Goal: Task Accomplishment & Management: Use online tool/utility

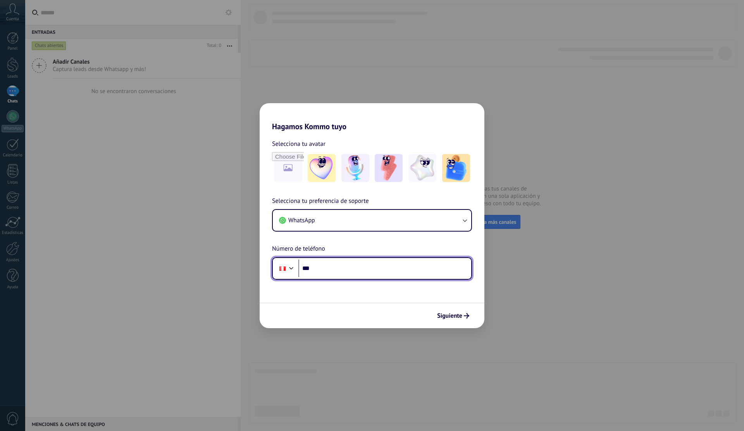
click at [381, 272] on input "***" at bounding box center [385, 268] width 173 height 18
type input "**********"
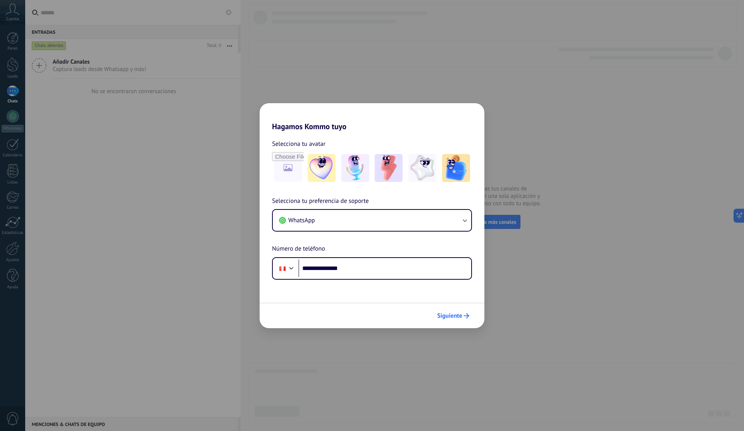
click at [444, 318] on span "Siguiente" at bounding box center [449, 315] width 25 height 5
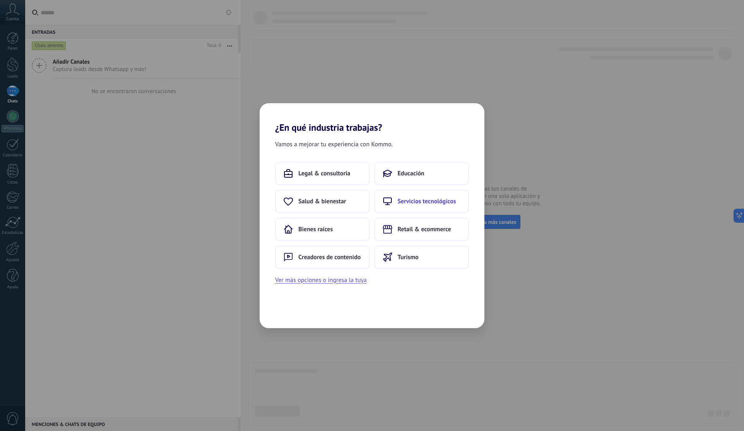
click at [396, 206] on button "Servicios tecnológicos" at bounding box center [422, 201] width 95 height 23
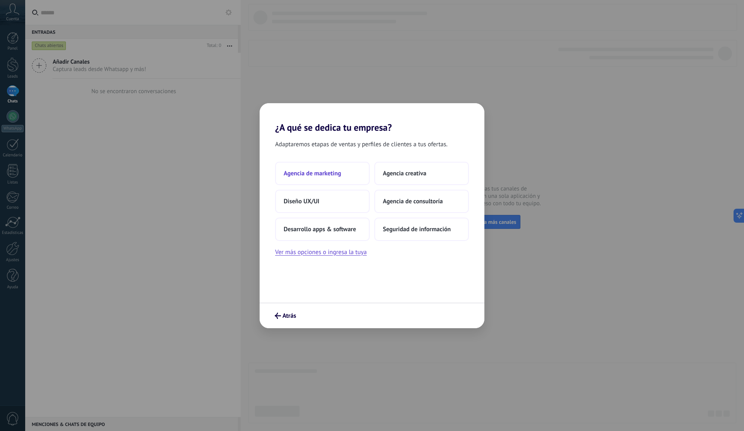
click at [337, 177] on span "Agencia de marketing" at bounding box center [312, 173] width 57 height 8
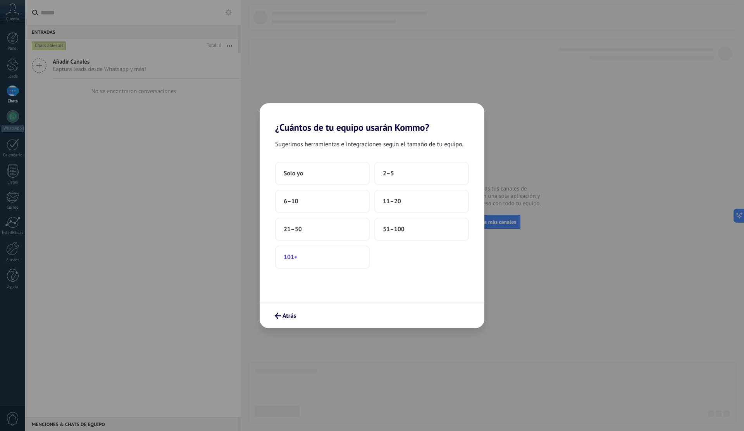
click at [330, 263] on button "101+" at bounding box center [322, 256] width 95 height 23
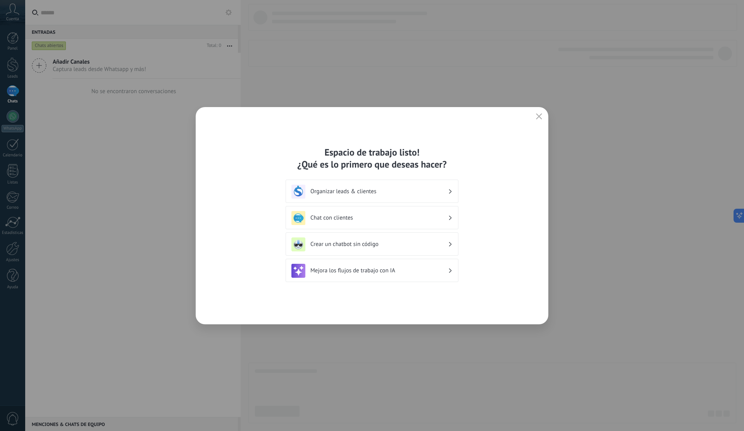
click at [363, 244] on h3 "Crear un chatbot sin código" at bounding box center [380, 243] width 138 height 7
click at [454, 240] on div "Crear un chatbot sin código" at bounding box center [372, 243] width 173 height 23
click at [449, 245] on icon at bounding box center [450, 244] width 3 height 5
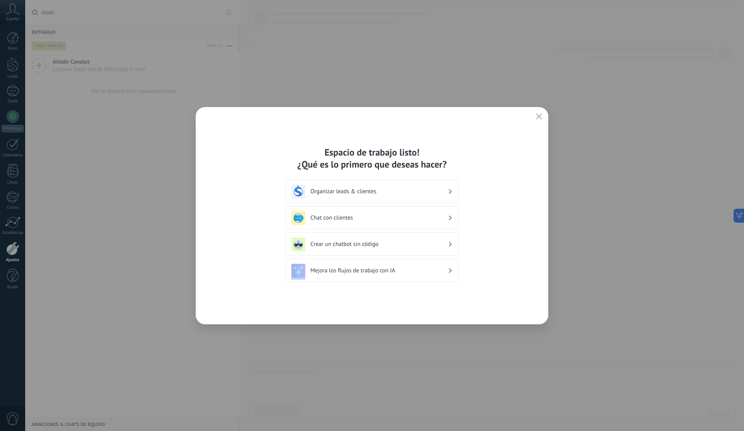
click at [449, 245] on icon at bounding box center [450, 244] width 3 height 5
drag, startPoint x: 449, startPoint y: 245, endPoint x: 400, endPoint y: 244, distance: 48.9
click at [400, 244] on div "Crear un chatbot sin código" at bounding box center [372, 244] width 161 height 14
click at [400, 244] on h3 "Crear un chatbot sin código" at bounding box center [380, 243] width 138 height 7
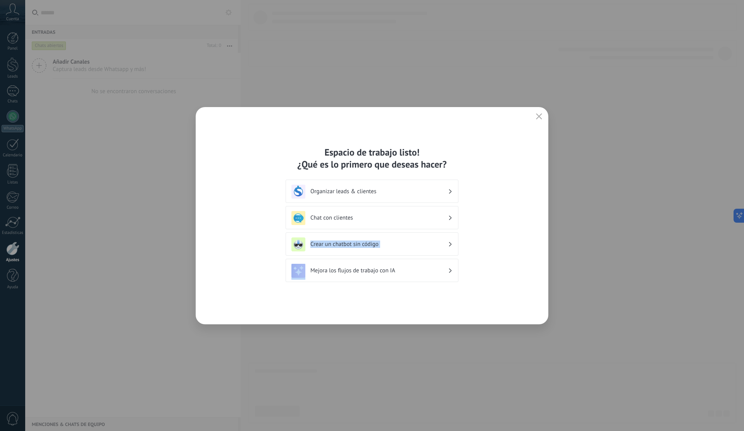
click at [400, 244] on h3 "Crear un chatbot sin código" at bounding box center [380, 243] width 138 height 7
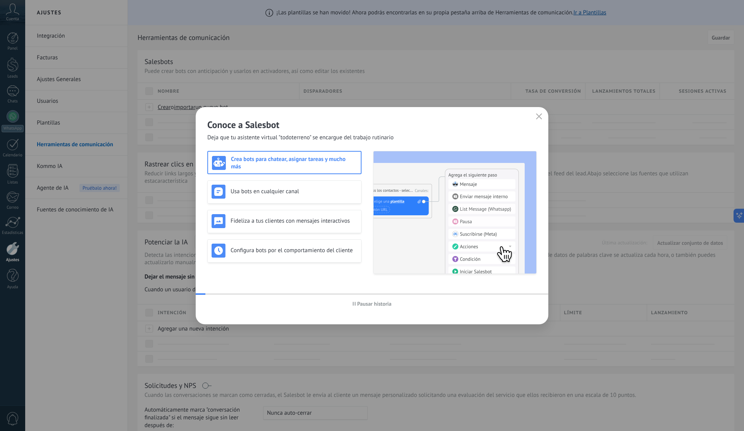
click at [298, 246] on div "Configura bots por el comportamiento del cliente" at bounding box center [285, 250] width 146 height 14
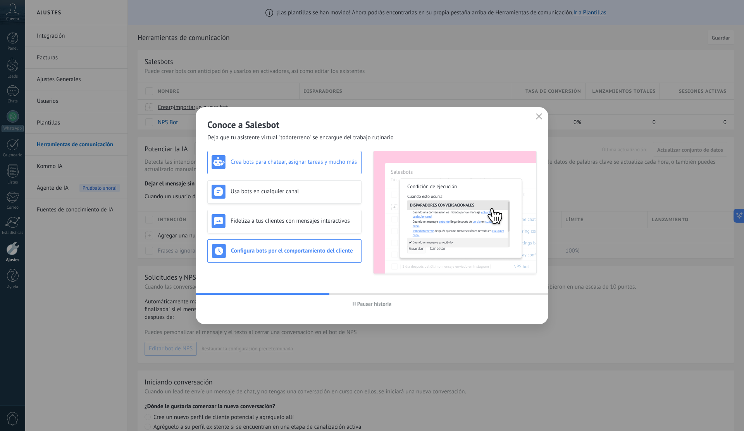
click at [278, 169] on div "Crea bots para chatear, asignar tareas y mucho más" at bounding box center [285, 162] width 146 height 14
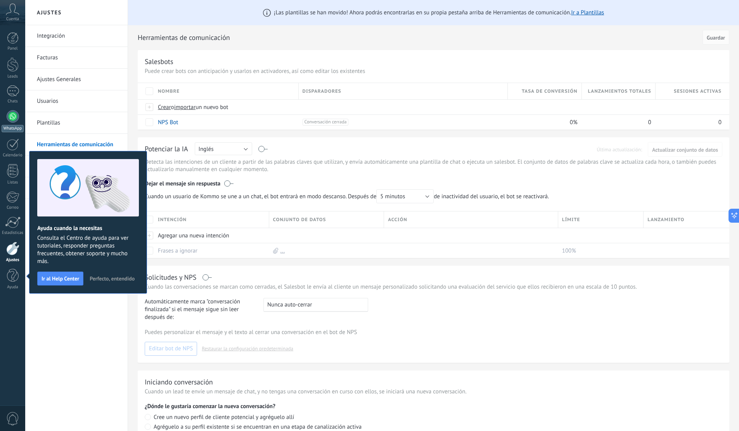
click at [13, 119] on div at bounding box center [13, 116] width 12 height 12
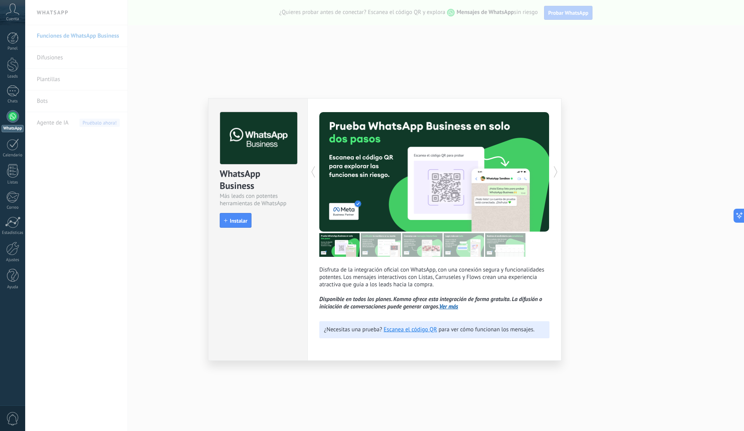
click at [557, 172] on use at bounding box center [555, 171] width 3 height 11
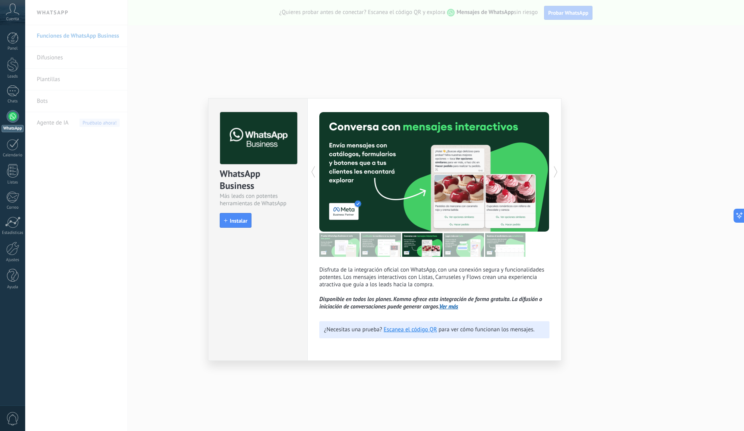
click at [557, 172] on use at bounding box center [555, 171] width 3 height 11
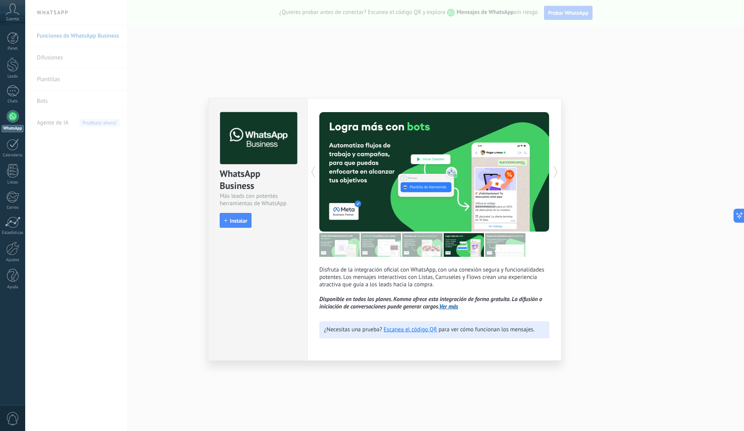
click at [557, 172] on use at bounding box center [555, 171] width 3 height 11
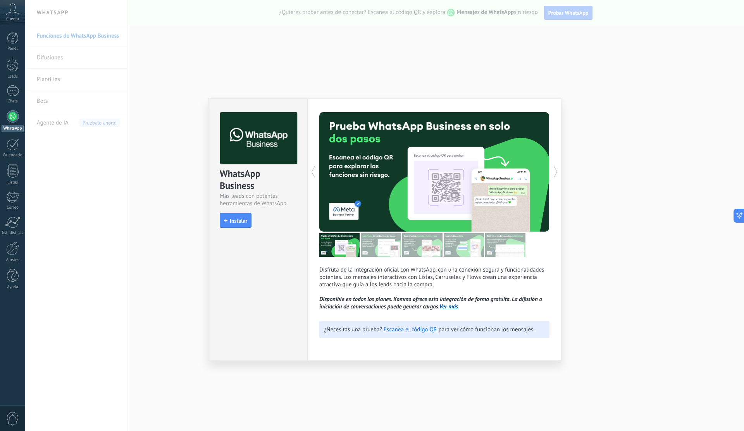
click at [557, 172] on use at bounding box center [555, 171] width 3 height 11
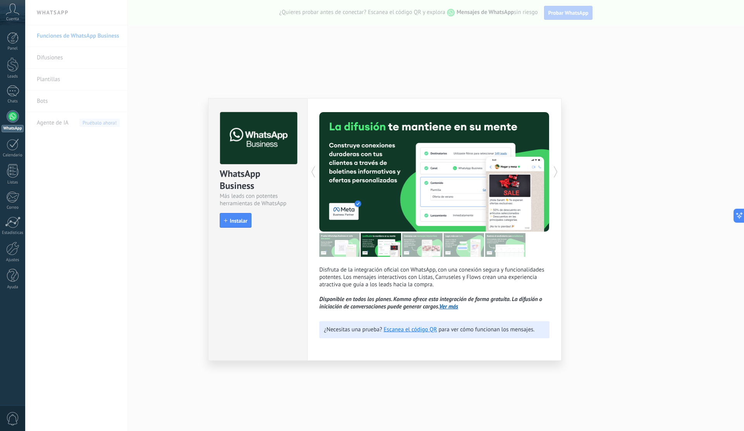
click at [557, 172] on use at bounding box center [555, 171] width 3 height 11
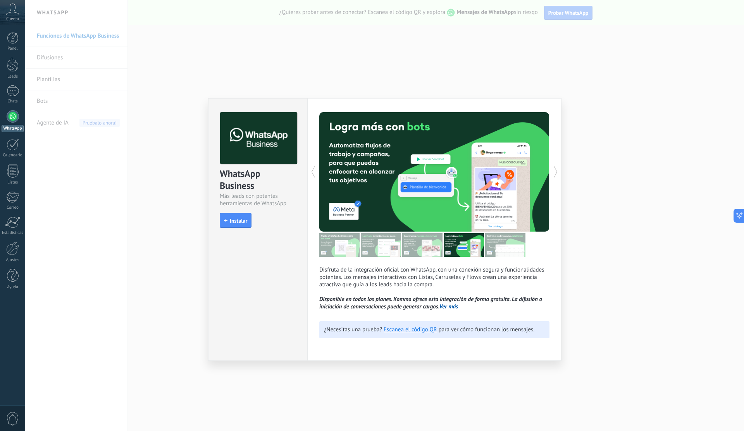
click at [557, 172] on use at bounding box center [555, 171] width 3 height 11
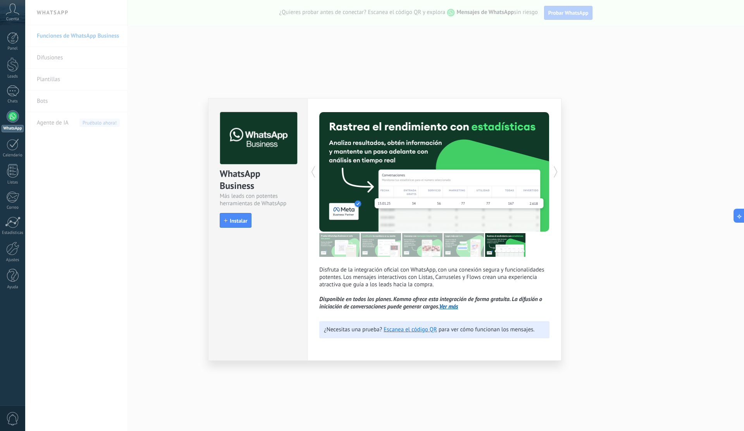
click at [557, 172] on use at bounding box center [555, 171] width 3 height 11
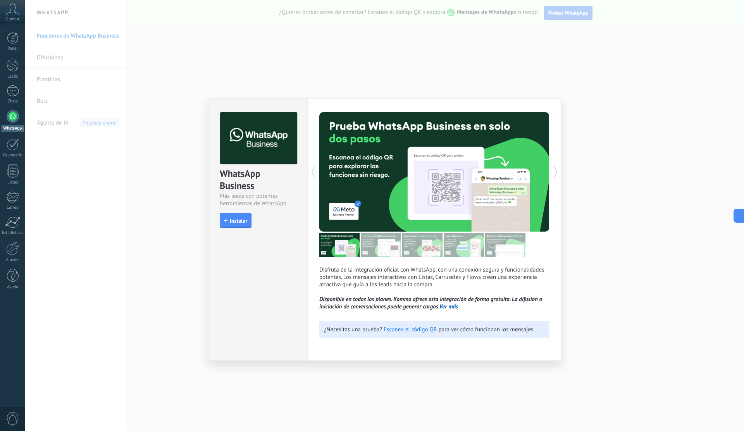
click at [557, 172] on use at bounding box center [555, 171] width 3 height 11
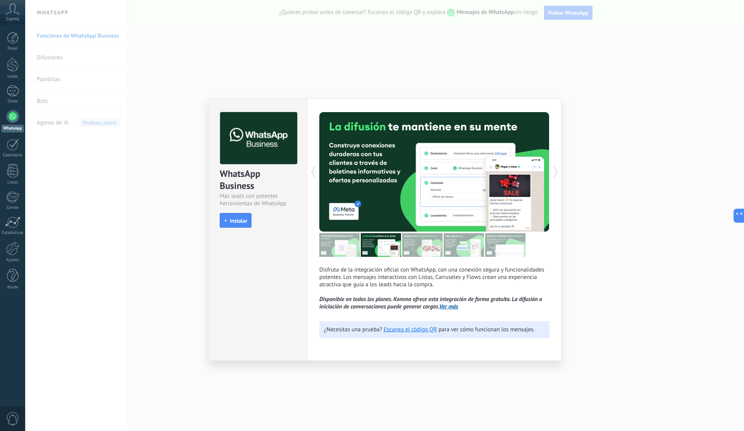
click at [557, 172] on use at bounding box center [555, 171] width 3 height 11
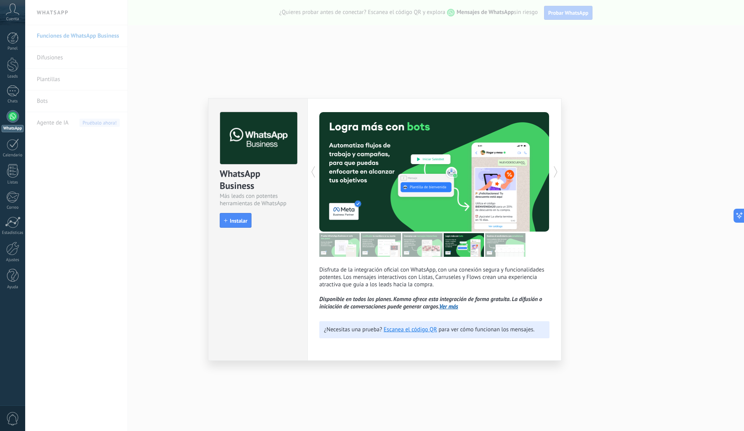
click at [557, 172] on use at bounding box center [555, 171] width 3 height 11
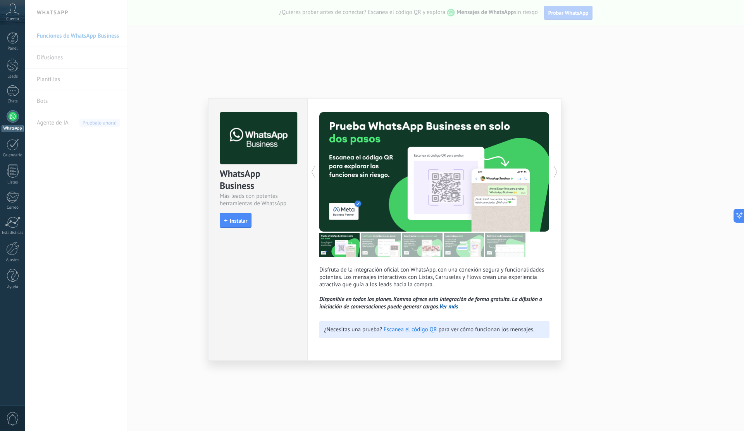
click at [557, 172] on use at bounding box center [555, 171] width 3 height 11
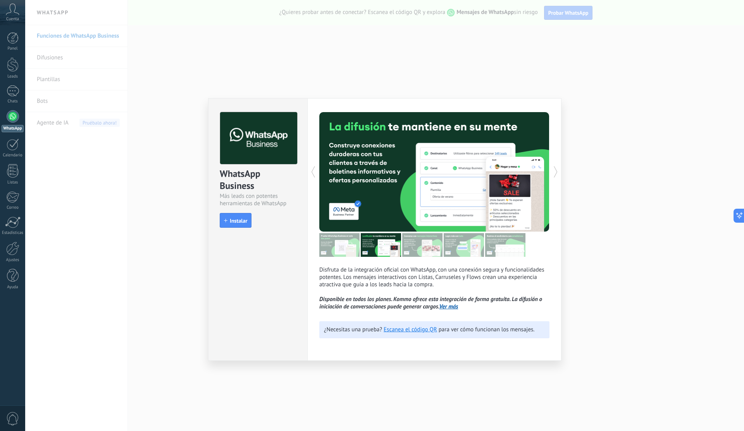
click at [191, 32] on div "WhatsApp Business Más leads con potentes herramientas de WhatsApp install Insta…" at bounding box center [384, 215] width 719 height 431
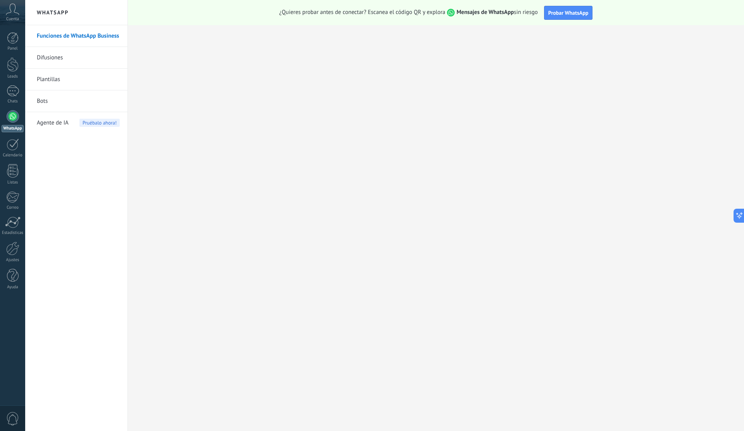
click at [15, 13] on icon at bounding box center [13, 9] width 14 height 12
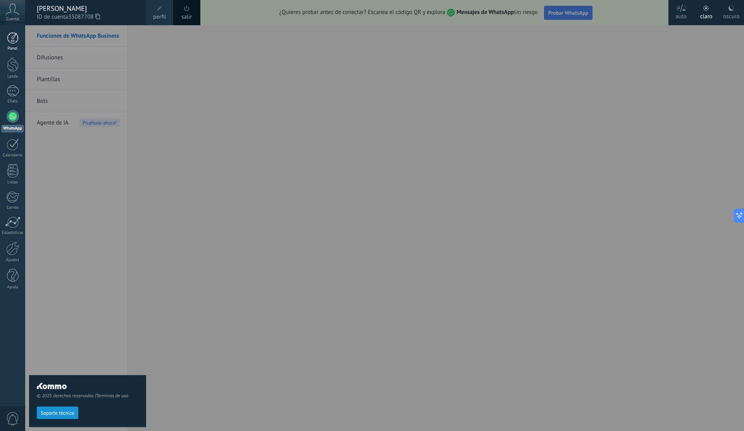
click at [5, 41] on link "Panel" at bounding box center [12, 41] width 25 height 19
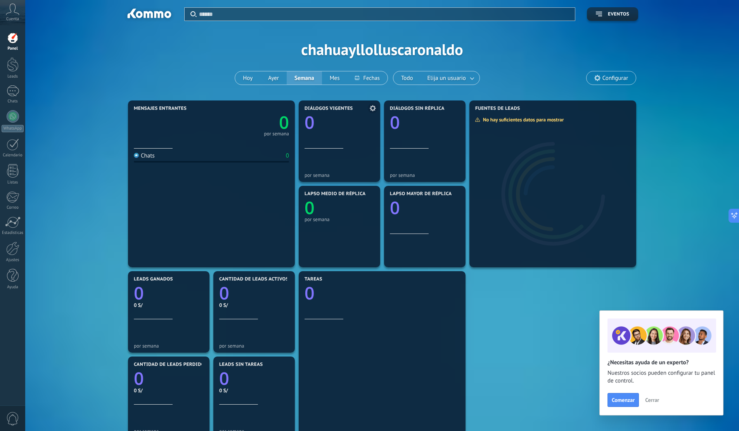
click at [319, 121] on icon "0" at bounding box center [339, 119] width 70 height 17
click at [318, 141] on div "Diálogos vigentes 0" at bounding box center [339, 127] width 70 height 43
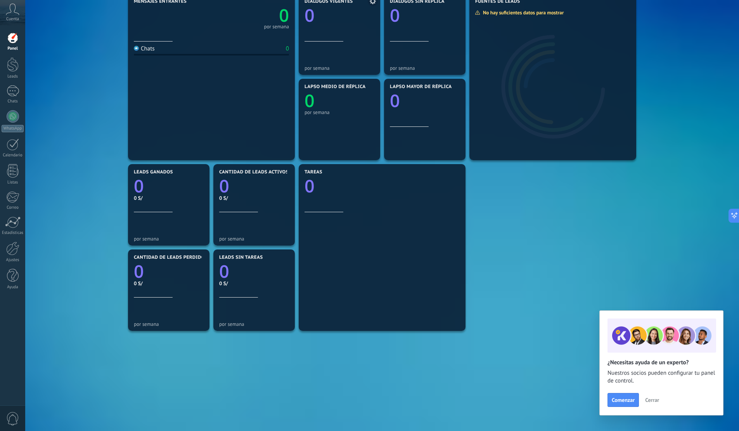
scroll to position [118, 0]
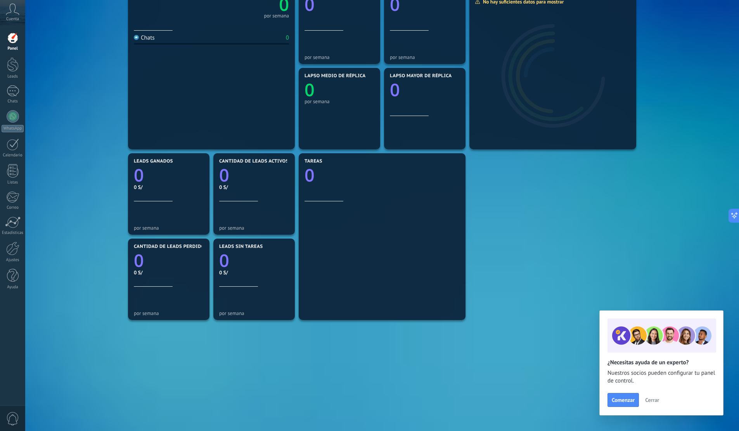
click at [150, 37] on div "Chats" at bounding box center [144, 37] width 21 height 7
click at [12, 95] on div at bounding box center [13, 90] width 12 height 11
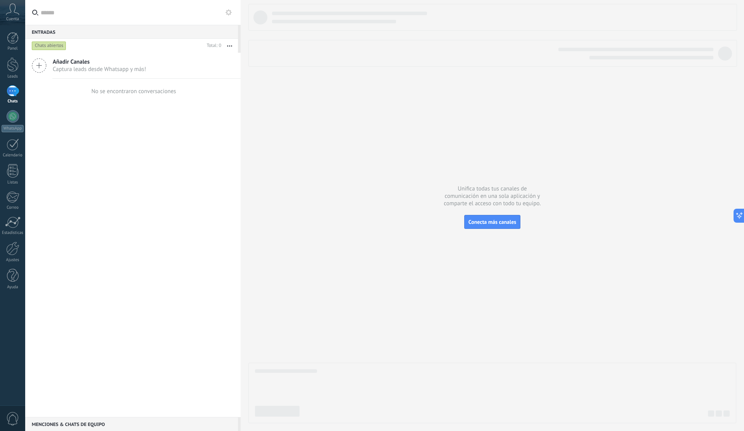
click at [67, 58] on span "Añadir Canales" at bounding box center [99, 61] width 93 height 7
click at [35, 64] on icon at bounding box center [39, 65] width 15 height 15
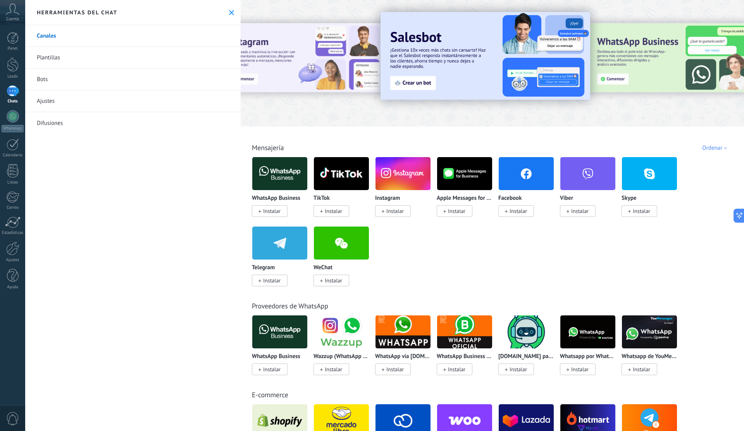
click at [106, 78] on link "Bots" at bounding box center [133, 80] width 216 height 22
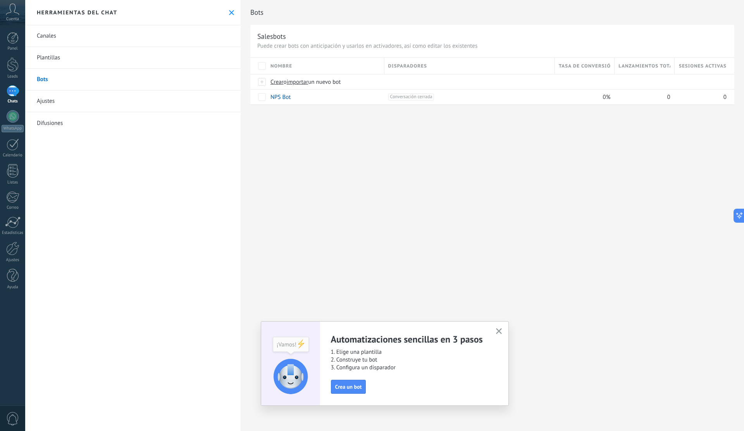
click at [279, 64] on span "Nombre" at bounding box center [282, 65] width 22 height 7
click at [340, 389] on span "Crea un bot" at bounding box center [348, 386] width 27 height 5
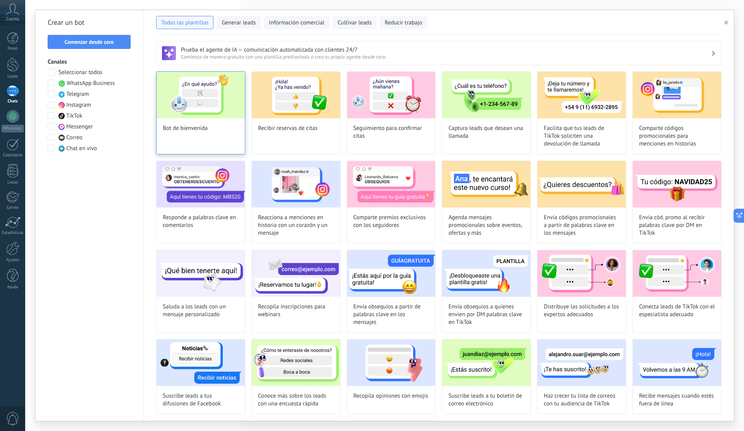
click at [213, 101] on img at bounding box center [201, 95] width 88 height 47
type input "**********"
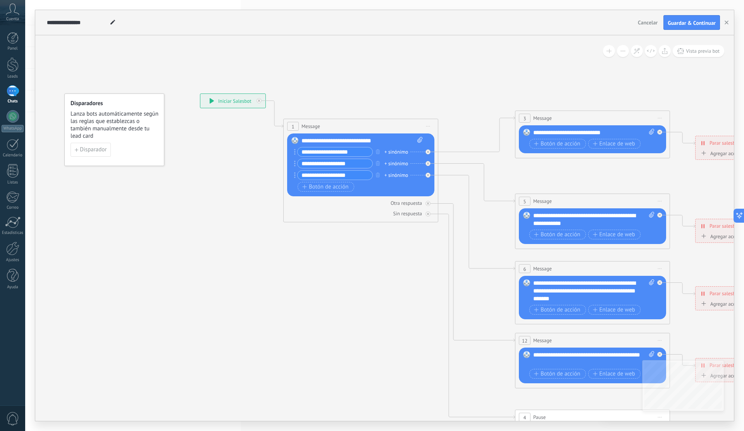
click at [207, 101] on div "**********" at bounding box center [232, 101] width 65 height 14
click at [213, 98] on icon at bounding box center [212, 100] width 5 height 5
drag, startPoint x: 706, startPoint y: 241, endPoint x: 499, endPoint y: 216, distance: 208.9
drag, startPoint x: 499, startPoint y: 216, endPoint x: 430, endPoint y: 368, distance: 166.7
click at [430, 368] on icon at bounding box center [610, 287] width 1209 height 775
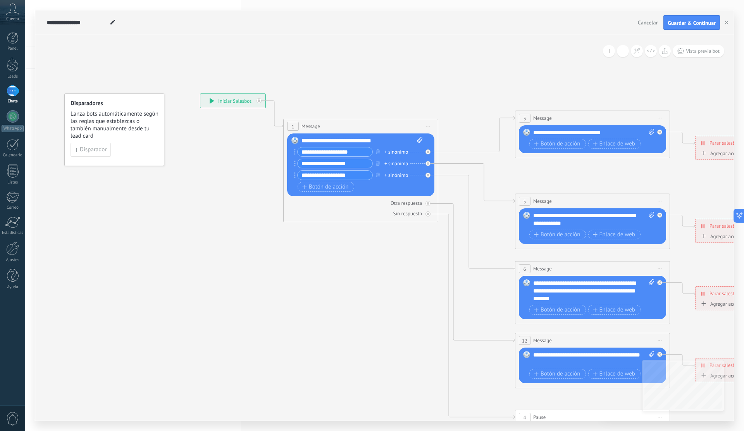
drag, startPoint x: 744, startPoint y: 334, endPoint x: 670, endPoint y: 313, distance: 77.5
drag, startPoint x: 670, startPoint y: 313, endPoint x: 662, endPoint y: 71, distance: 241.7
click at [662, 71] on icon at bounding box center [610, 287] width 1209 height 775
click at [685, 52] on button "Vista previa bot" at bounding box center [699, 51] width 52 height 12
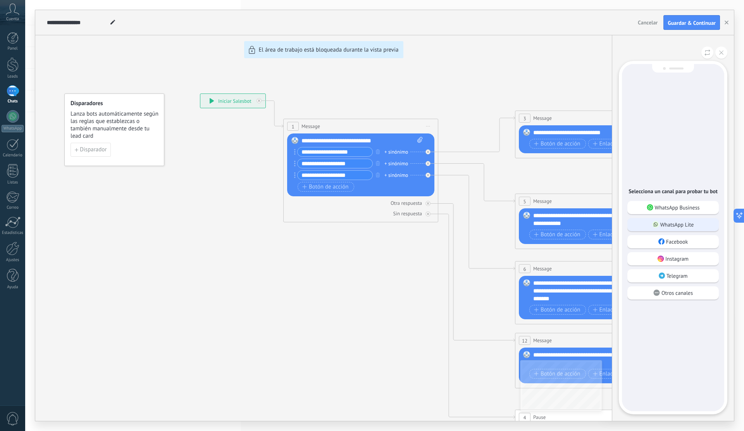
click at [675, 228] on div "WhatsApp Lite" at bounding box center [674, 224] width 92 height 13
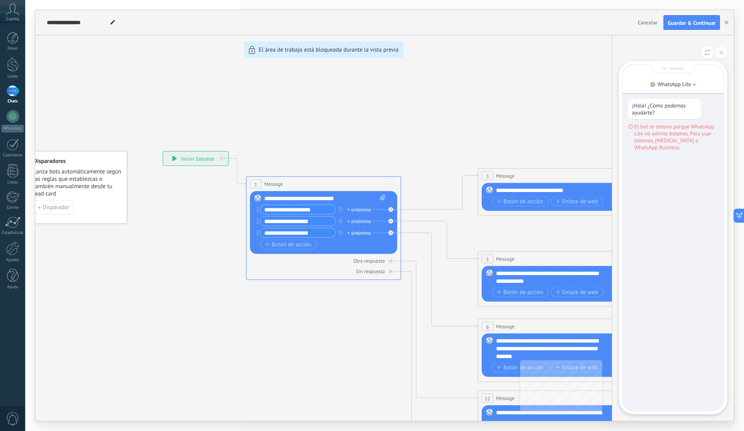
click at [587, 134] on div "**********" at bounding box center [384, 215] width 699 height 411
click at [694, 86] on li "WhatsApp Lite" at bounding box center [673, 84] width 101 height 12
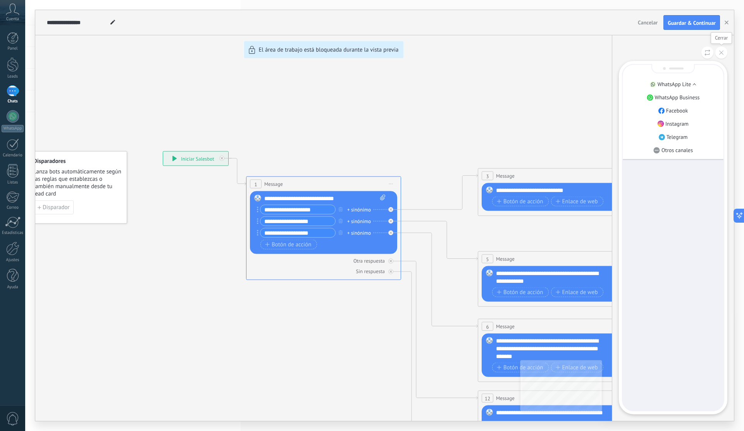
click at [718, 56] on button at bounding box center [722, 53] width 12 height 12
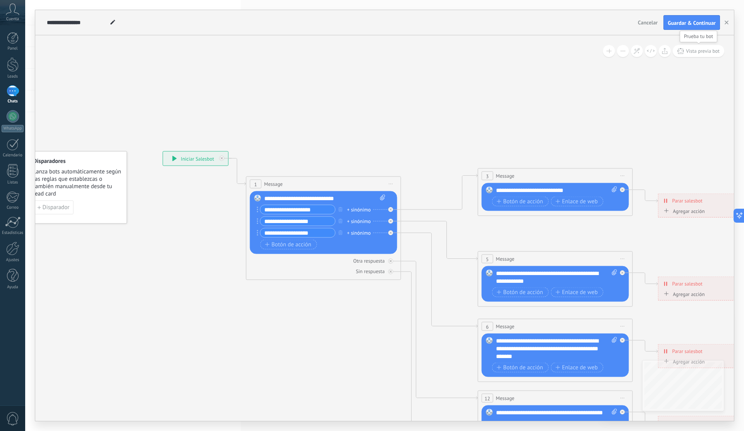
click at [707, 52] on span "Vista previa bot" at bounding box center [703, 51] width 34 height 7
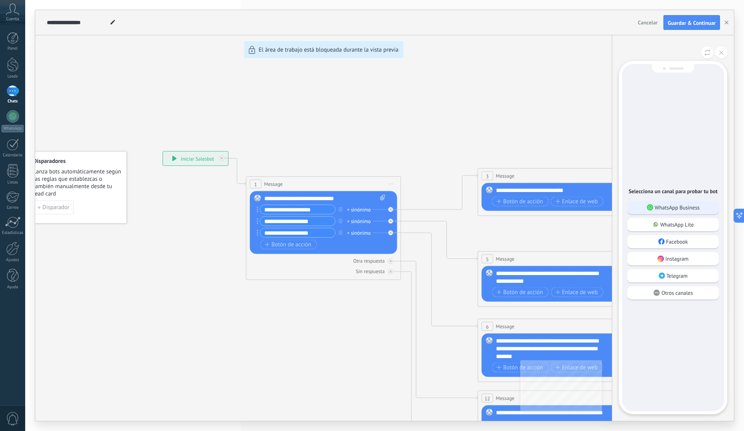
click at [658, 212] on div "WhatsApp Business" at bounding box center [674, 207] width 92 height 13
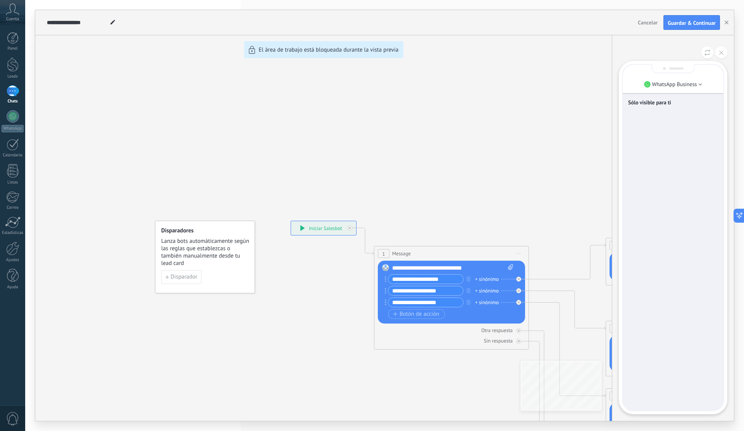
click at [653, 104] on p "Sólo visible para ti" at bounding box center [674, 102] width 90 height 7
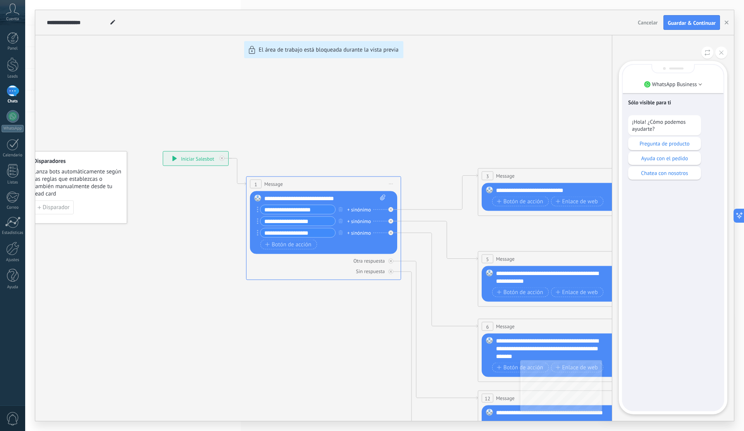
click at [175, 158] on div "**********" at bounding box center [384, 215] width 699 height 411
click at [171, 157] on div "**********" at bounding box center [384, 215] width 699 height 411
click at [706, 18] on button "Guardar & Continuar" at bounding box center [692, 22] width 57 height 15
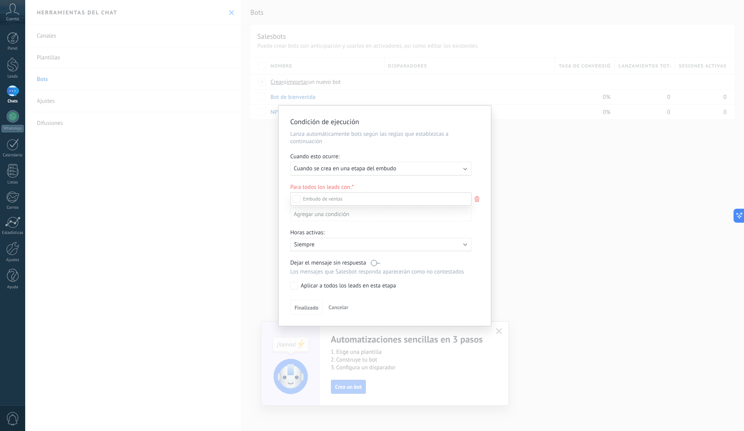
click at [0, 0] on label "Propuesta enviada" at bounding box center [0, 0] width 0 height 0
click at [539, 164] on div at bounding box center [384, 215] width 719 height 431
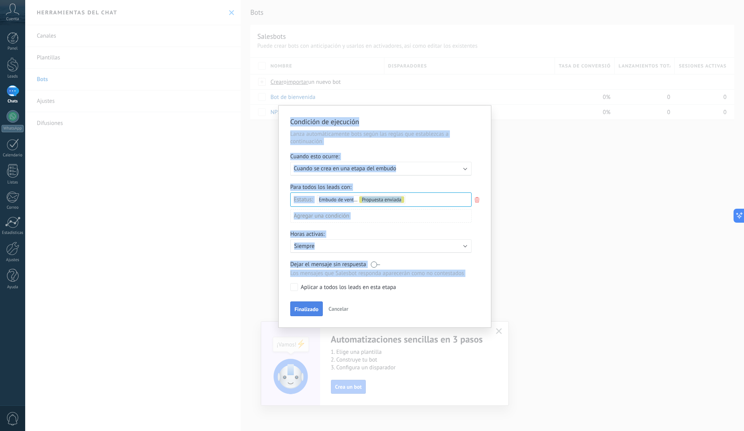
drag, startPoint x: 554, startPoint y: 211, endPoint x: 311, endPoint y: 311, distance: 262.9
click at [311, 311] on div "Condición de ejecución Lanza automáticamente bots según las reglas que establez…" at bounding box center [384, 215] width 719 height 431
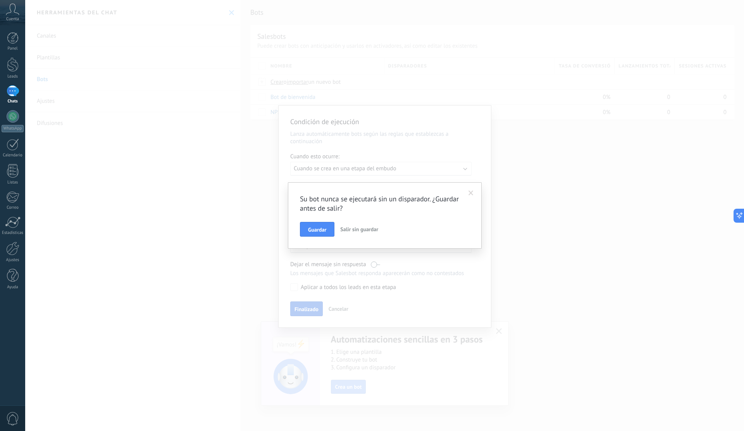
click at [311, 311] on div "Su bot nunca se ejecutará sin un disparador. ¿Guardar antes de salir? Guardar S…" at bounding box center [384, 215] width 719 height 431
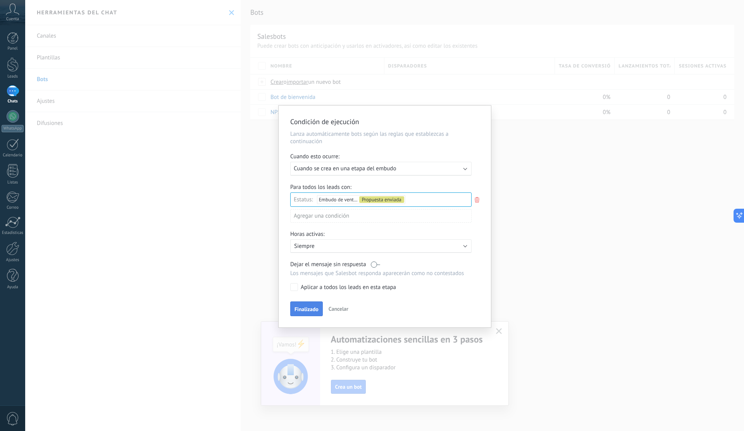
click at [311, 311] on span "Finalizado" at bounding box center [307, 308] width 24 height 5
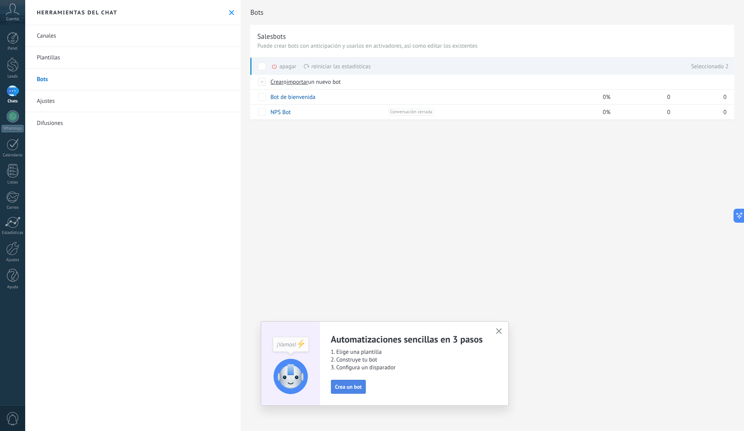
click at [346, 387] on span "Crea un bot" at bounding box center [348, 386] width 27 height 5
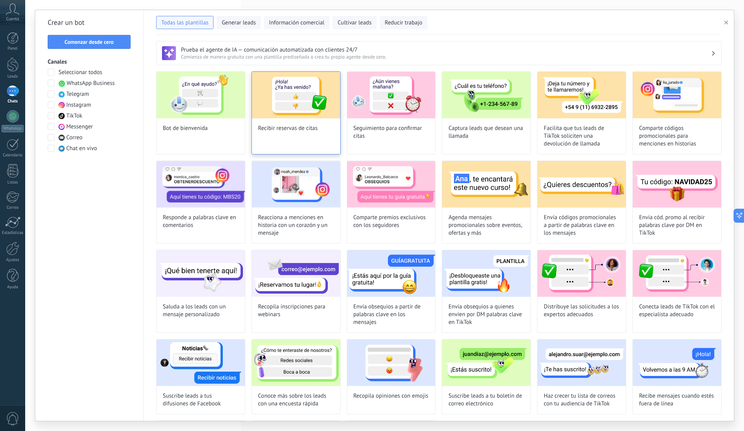
click at [311, 104] on img at bounding box center [296, 95] width 88 height 47
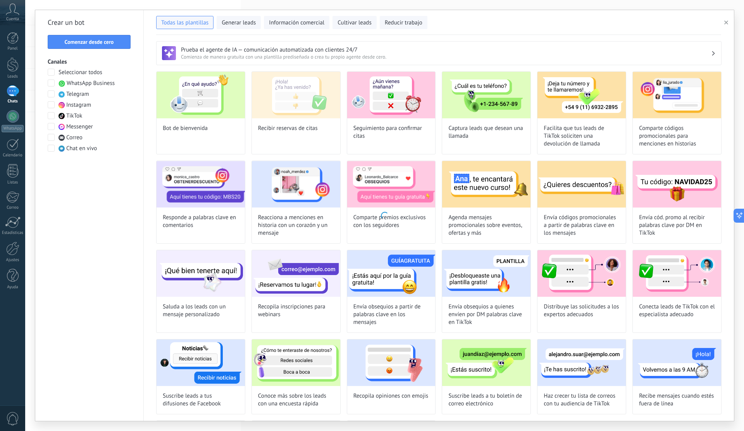
type input "**********"
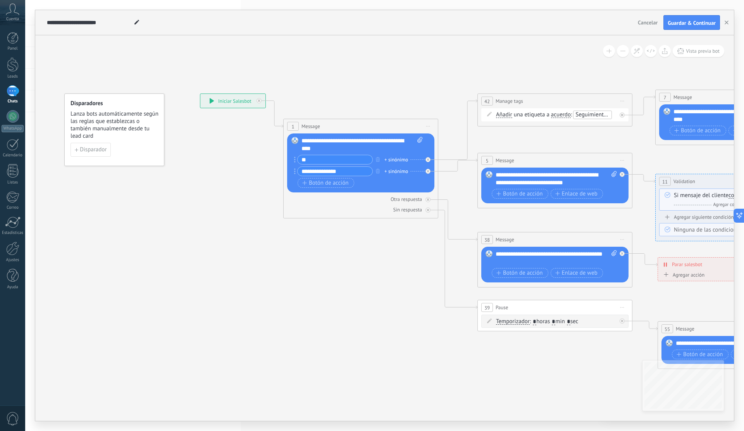
click at [571, 320] on input "*" at bounding box center [568, 322] width 3 height 6
click at [685, 54] on button "Vista previa bot" at bounding box center [699, 51] width 52 height 12
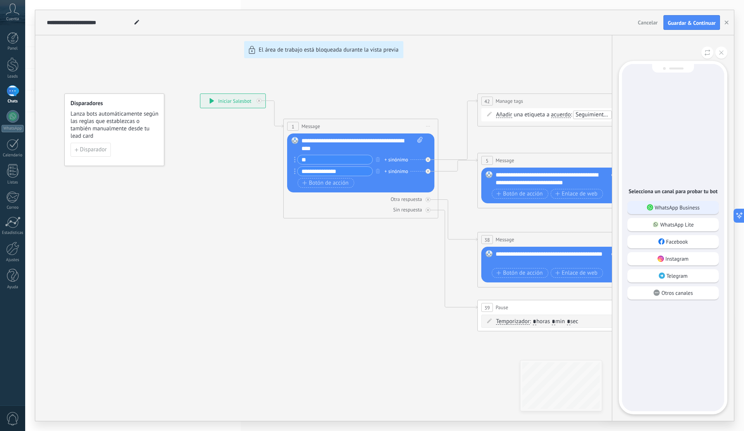
click at [690, 204] on p "WhatsApp Business" at bounding box center [677, 207] width 45 height 7
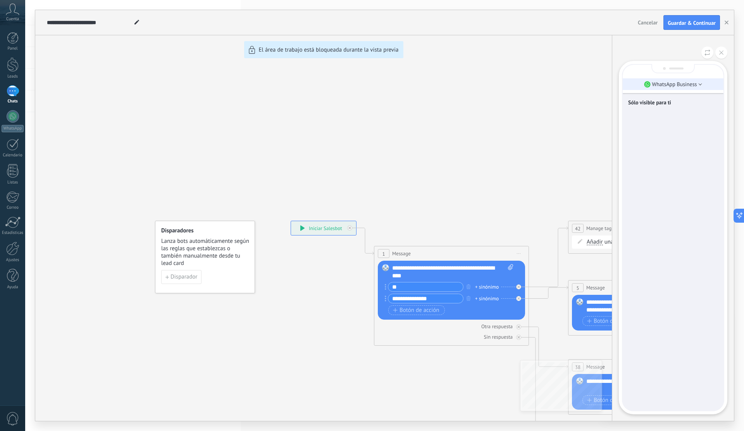
click at [701, 80] on li "WhatsApp Business" at bounding box center [673, 84] width 101 height 12
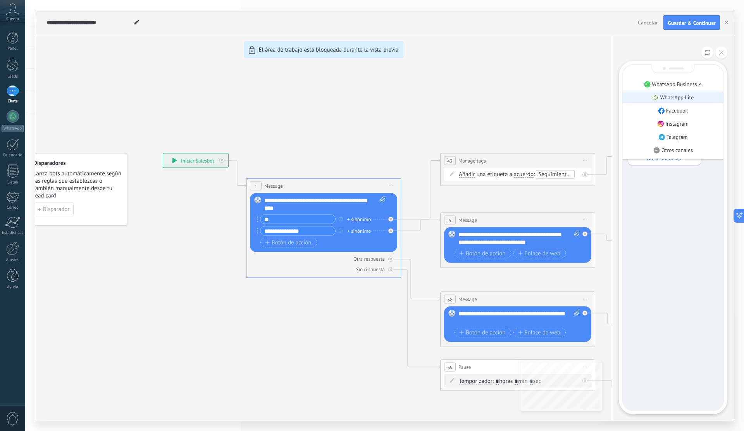
click at [695, 94] on li "WhatsApp Lite" at bounding box center [673, 98] width 101 height 12
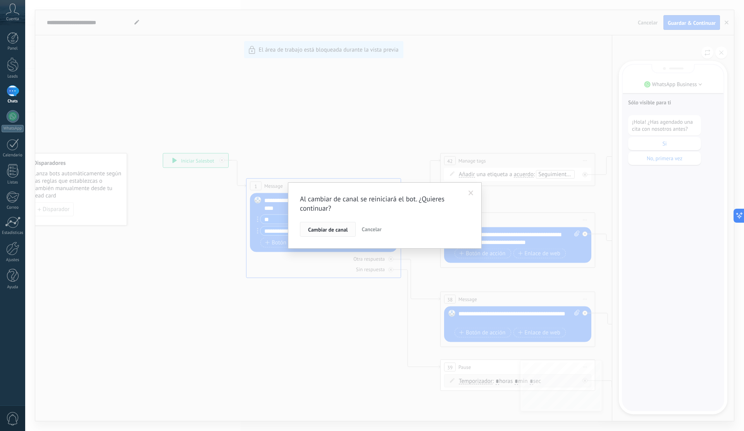
click at [342, 231] on span "Cambiar de canal" at bounding box center [328, 229] width 40 height 5
